Goal: Task Accomplishment & Management: Manage account settings

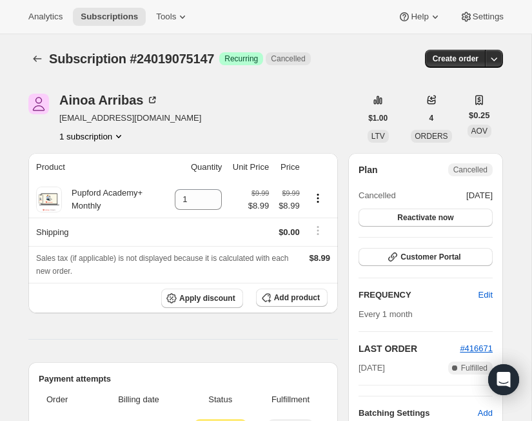
click at [32, 54] on icon "Subscriptions" at bounding box center [37, 58] width 13 height 13
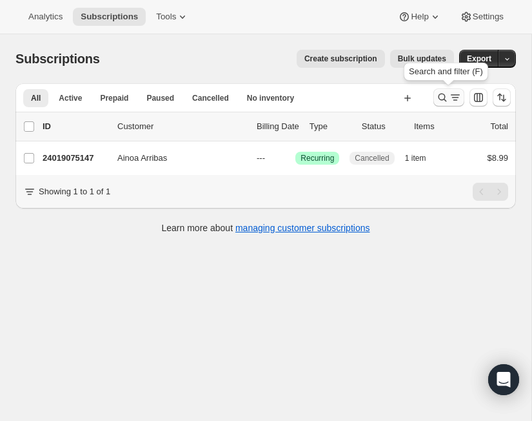
click at [447, 105] on button "Search and filter results" at bounding box center [449, 97] width 31 height 18
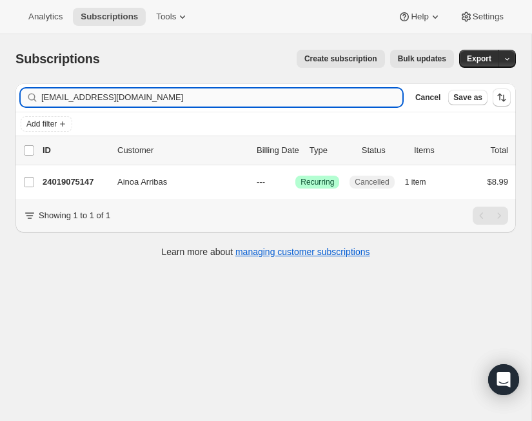
click at [103, 92] on input "[EMAIL_ADDRESS][DOMAIN_NAME]" at bounding box center [221, 97] width 361 height 18
click at [151, 60] on div "Create subscription Bulk updates" at bounding box center [285, 59] width 339 height 18
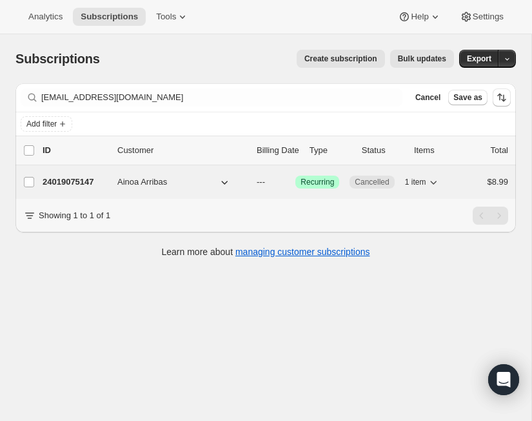
click at [83, 181] on p "24019075147" at bounding box center [75, 182] width 65 height 13
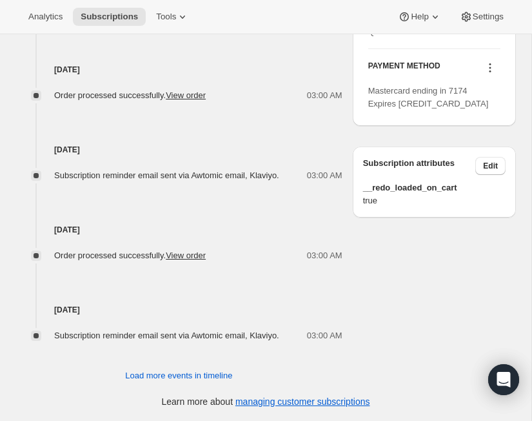
scroll to position [647, 0]
click at [210, 383] on button "Load more events in timeline" at bounding box center [178, 375] width 123 height 21
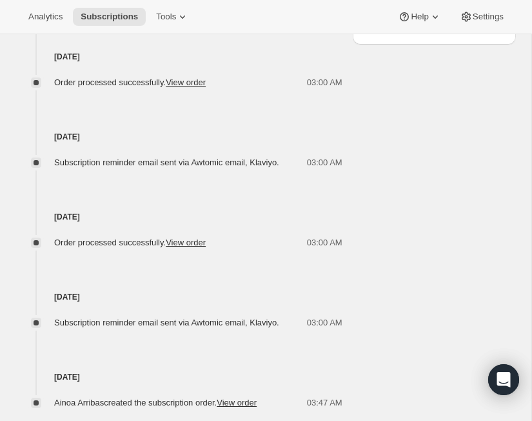
scroll to position [797, 0]
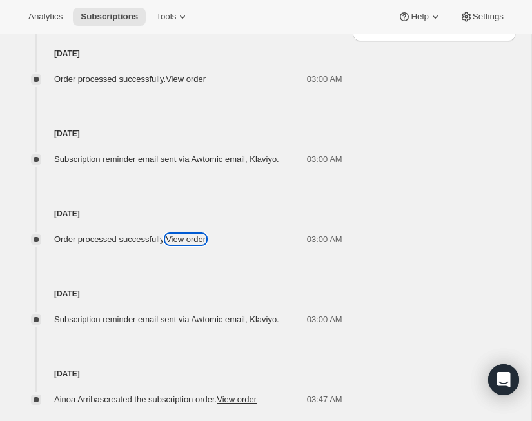
click at [199, 244] on link "View order" at bounding box center [186, 239] width 40 height 10
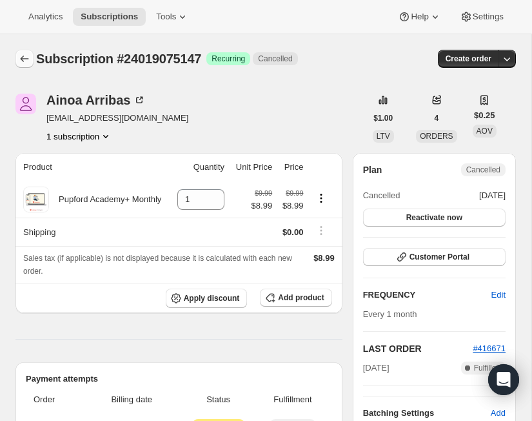
click at [23, 59] on icon "Subscriptions" at bounding box center [24, 58] width 13 height 13
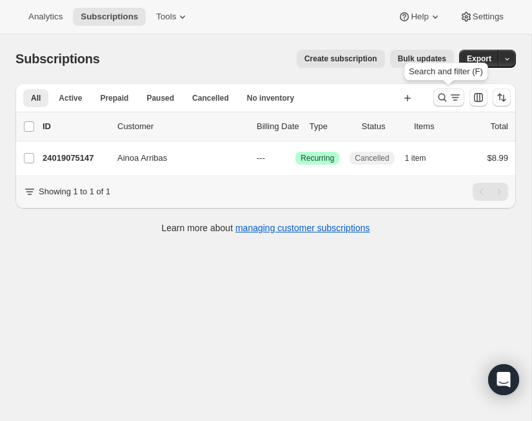
click at [454, 97] on icon "Search and filter results" at bounding box center [455, 97] width 13 height 13
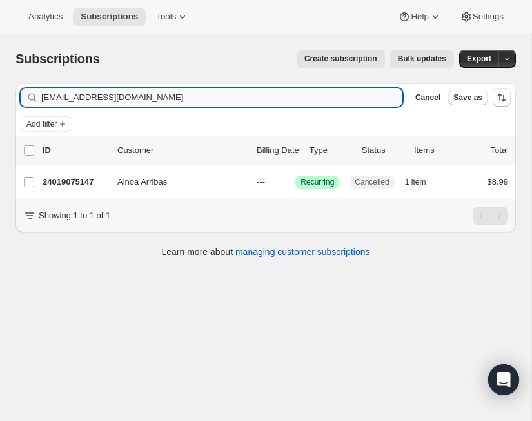
click at [156, 98] on input "[EMAIL_ADDRESS][DOMAIN_NAME]" at bounding box center [221, 97] width 361 height 18
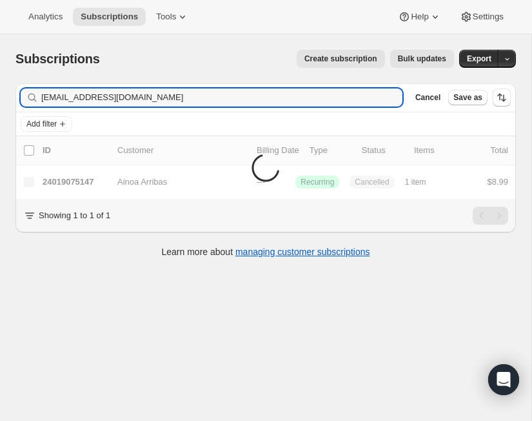
type input "[EMAIL_ADDRESS][DOMAIN_NAME]"
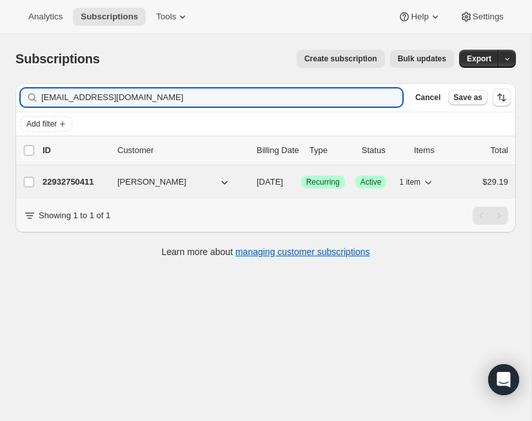
click at [83, 182] on p "22932750411" at bounding box center [75, 182] width 65 height 13
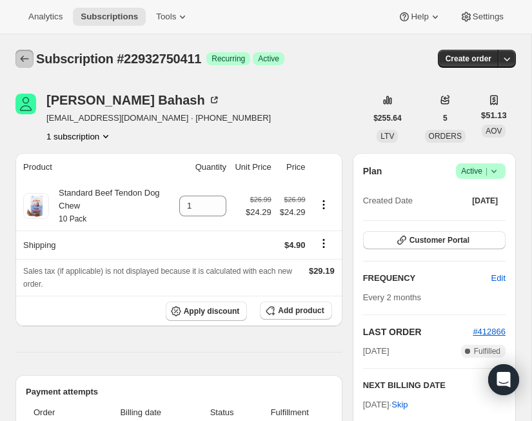
click at [25, 59] on icon "Subscriptions" at bounding box center [24, 58] width 13 height 13
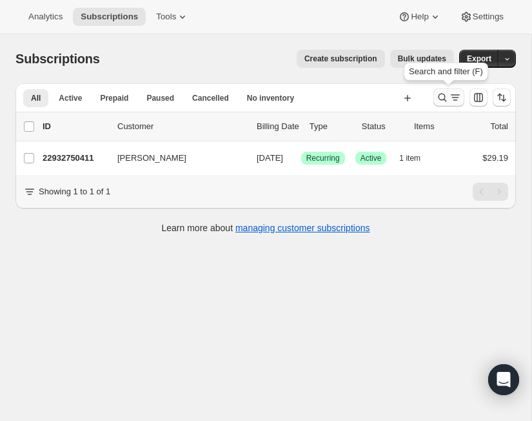
click at [444, 99] on icon "Search and filter results" at bounding box center [443, 98] width 8 height 8
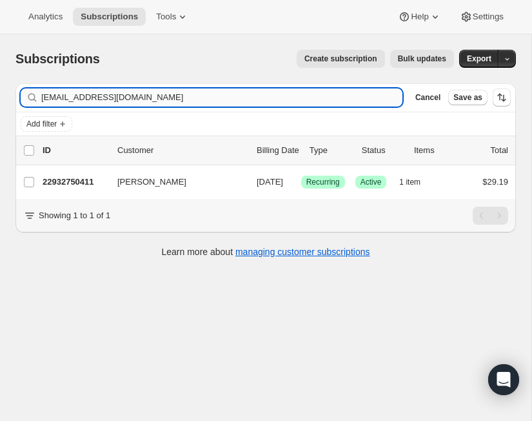
click at [112, 97] on input "[EMAIL_ADDRESS][DOMAIN_NAME]" at bounding box center [221, 97] width 361 height 18
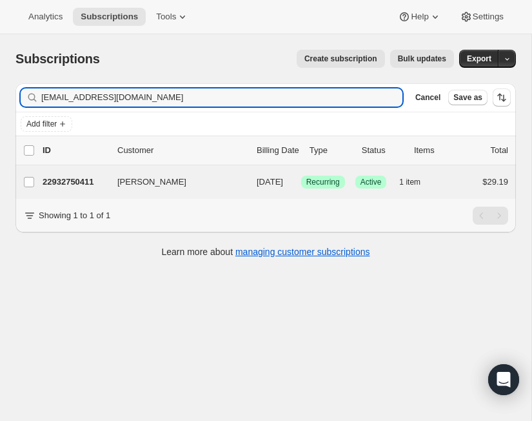
type input "[EMAIL_ADDRESS][DOMAIN_NAME]"
click at [92, 185] on p "19614859339" at bounding box center [75, 182] width 65 height 13
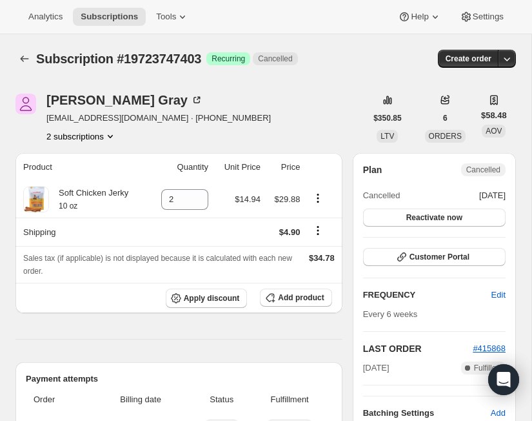
click at [19, 47] on div "Subscription #19723747403. This page is ready Subscription #19723747403 Success…" at bounding box center [265, 58] width 501 height 49
click at [21, 61] on icon "Subscriptions" at bounding box center [24, 58] width 13 height 13
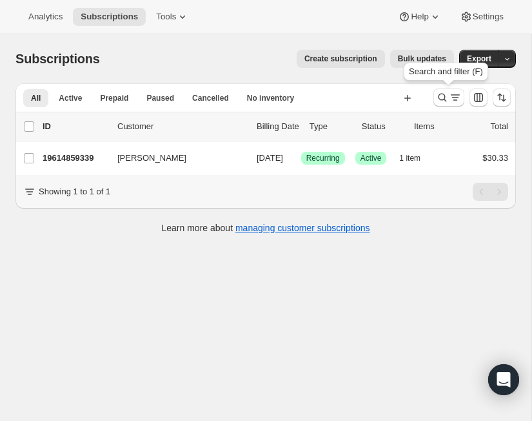
click at [456, 88] on div "Search and filter (F)" at bounding box center [446, 74] width 90 height 28
click at [451, 96] on icon "Search and filter results" at bounding box center [455, 97] width 13 height 13
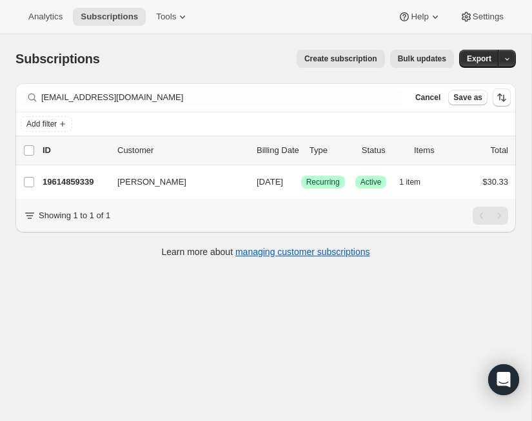
click at [128, 110] on div "Filter subscribers [EMAIL_ADDRESS][DOMAIN_NAME] Clear Cancel Save as" at bounding box center [265, 97] width 501 height 28
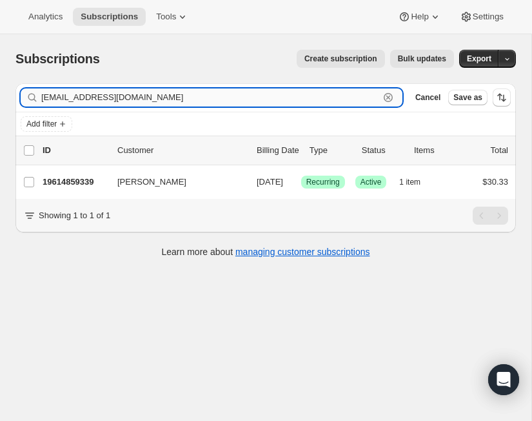
click at [127, 100] on input "[EMAIL_ADDRESS][DOMAIN_NAME]" at bounding box center [210, 97] width 338 height 18
paste input "[EMAIL_ADDRESS]"
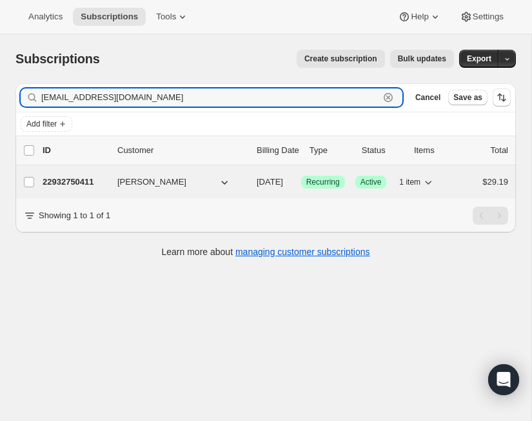
type input "[EMAIL_ADDRESS][DOMAIN_NAME]"
click at [68, 182] on p "22932750411" at bounding box center [75, 182] width 65 height 13
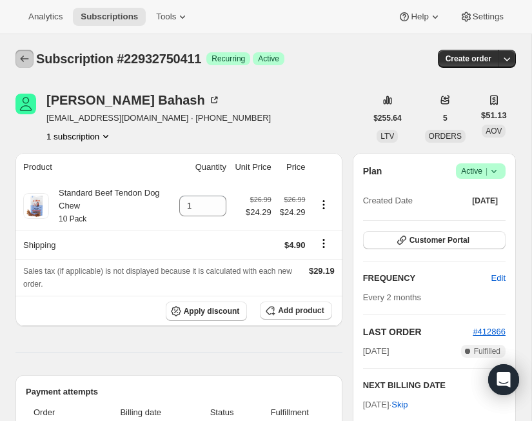
click at [28, 54] on icon "Subscriptions" at bounding box center [24, 58] width 13 height 13
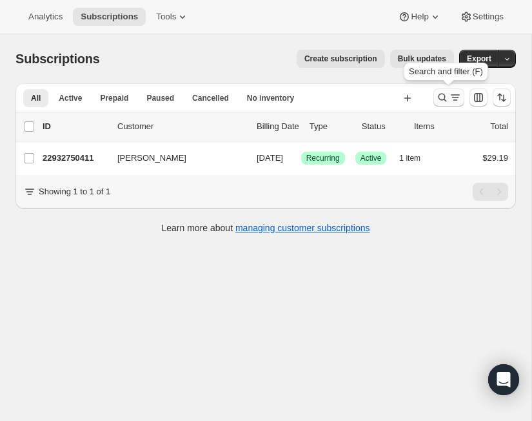
click at [446, 99] on icon "Search and filter results" at bounding box center [442, 97] width 13 height 13
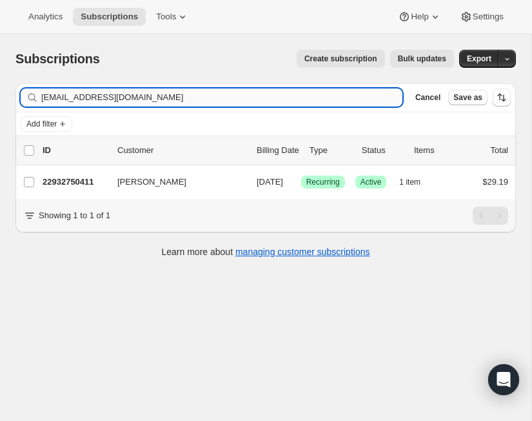
click at [123, 104] on input "[EMAIL_ADDRESS][DOMAIN_NAME]" at bounding box center [221, 97] width 361 height 18
click at [123, 103] on input "[EMAIL_ADDRESS][DOMAIN_NAME]" at bounding box center [221, 97] width 361 height 18
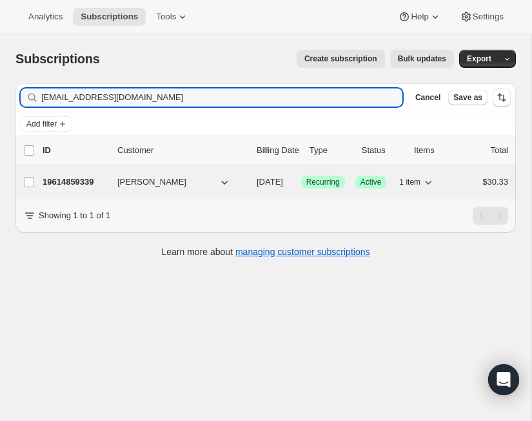
type input "[EMAIL_ADDRESS][DOMAIN_NAME]"
click at [82, 181] on p "19614859339" at bounding box center [75, 182] width 65 height 13
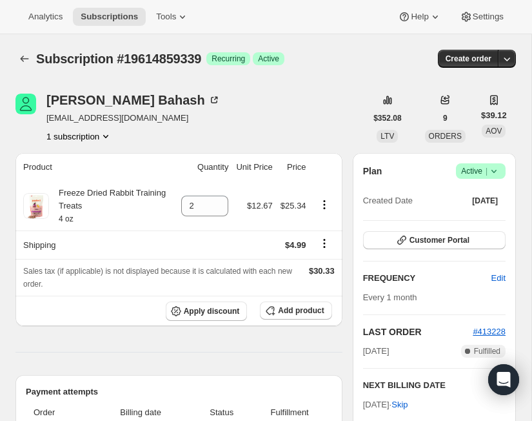
click at [496, 168] on icon at bounding box center [494, 171] width 13 height 13
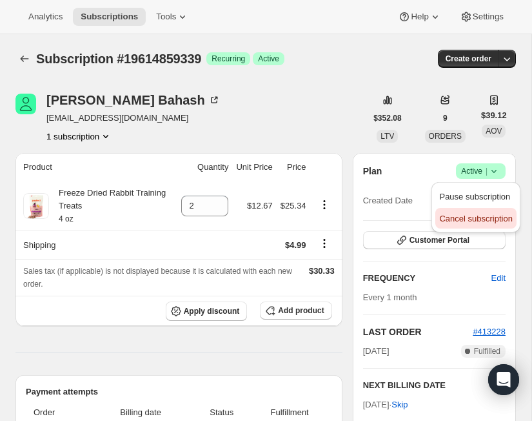
click at [488, 225] on span "Cancel subscription" at bounding box center [476, 218] width 73 height 13
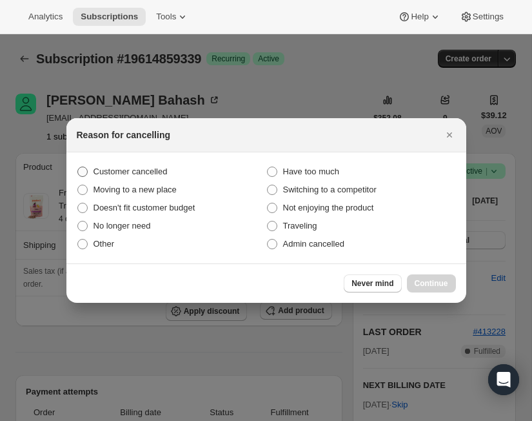
click at [143, 173] on span "Customer cancelled" at bounding box center [131, 172] width 74 height 10
click at [78, 167] on input "Customer cancelled" at bounding box center [77, 167] width 1 height 1
radio input "true"
click at [429, 287] on span "Continue" at bounding box center [432, 283] width 34 height 10
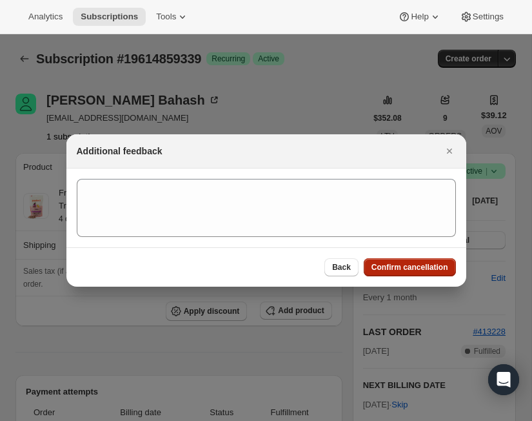
click at [423, 264] on span "Confirm cancellation" at bounding box center [410, 267] width 77 height 10
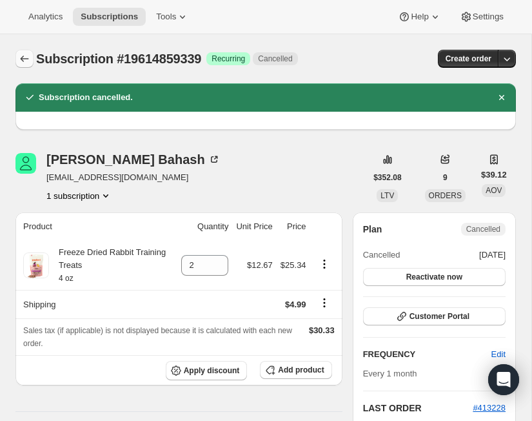
click at [20, 57] on icon "Subscriptions" at bounding box center [24, 58] width 13 height 13
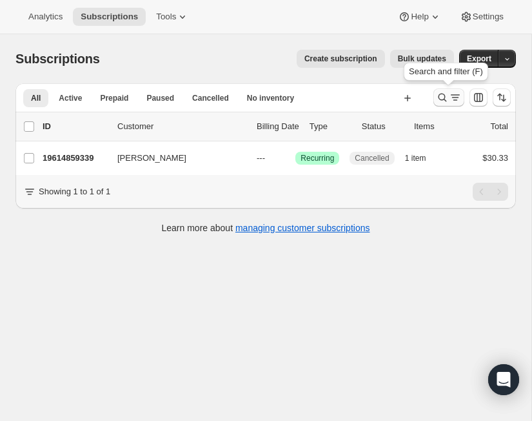
click at [440, 97] on icon "Search and filter results" at bounding box center [442, 97] width 13 height 13
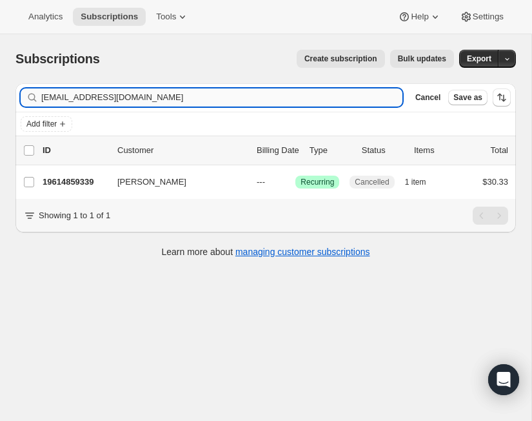
click at [163, 100] on input "[EMAIL_ADDRESS][DOMAIN_NAME]" at bounding box center [221, 97] width 361 height 18
type input "[EMAIL_ADDRESS][DOMAIN_NAME]"
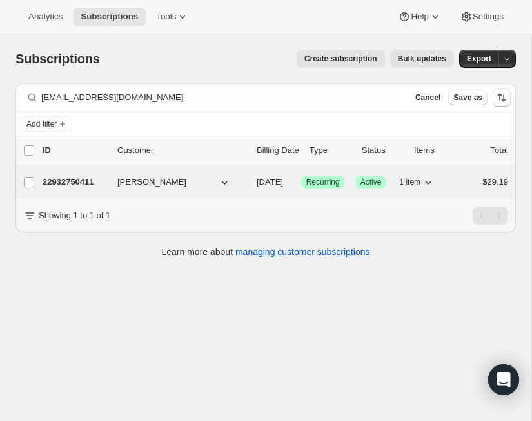
click at [83, 180] on p "22932750411" at bounding box center [75, 182] width 65 height 13
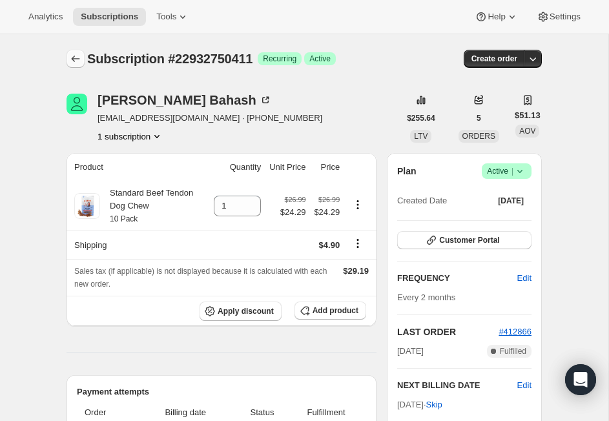
click at [66, 65] on button "Subscriptions" at bounding box center [75, 59] width 18 height 18
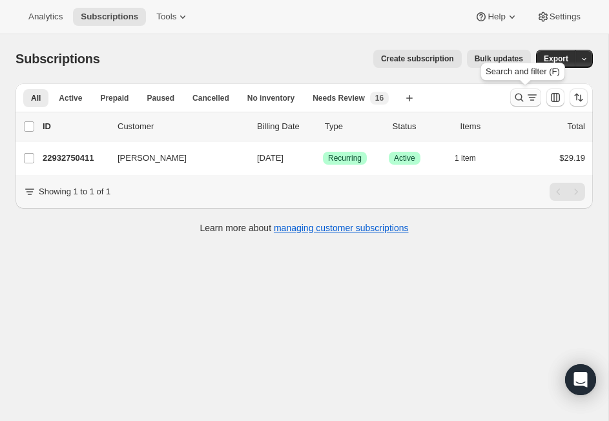
click at [523, 97] on icon "Search and filter results" at bounding box center [518, 97] width 13 height 13
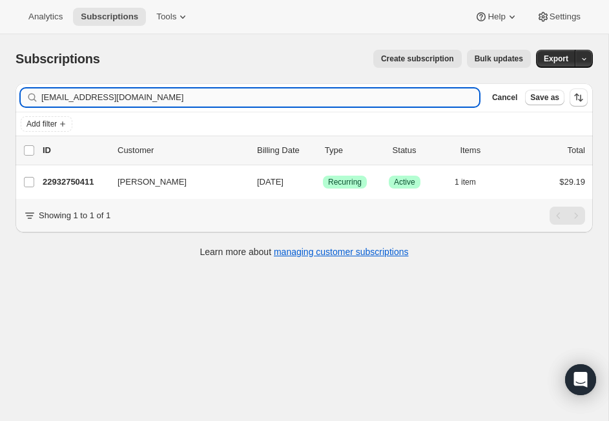
click at [181, 100] on input "[EMAIL_ADDRESS][DOMAIN_NAME]" at bounding box center [260, 97] width 438 height 18
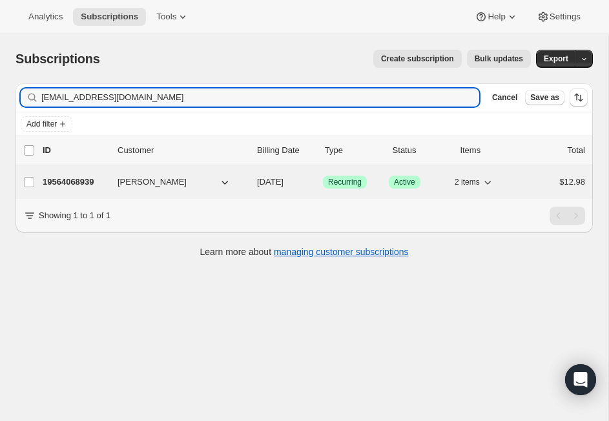
type input "[EMAIL_ADDRESS][DOMAIN_NAME]"
click at [90, 183] on p "19564068939" at bounding box center [75, 182] width 65 height 13
